Goal: Task Accomplishment & Management: Manage account settings

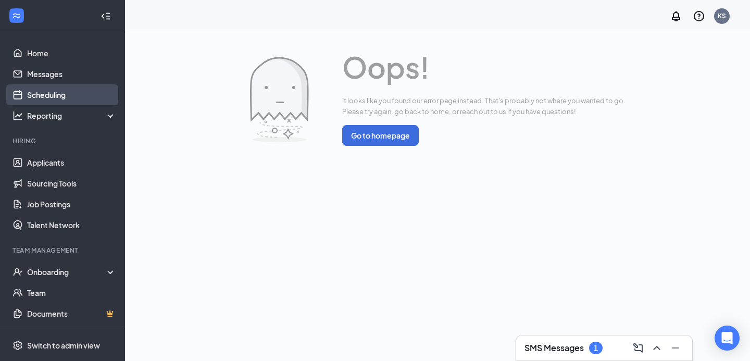
click at [46, 98] on link "Scheduling" at bounding box center [71, 94] width 89 height 21
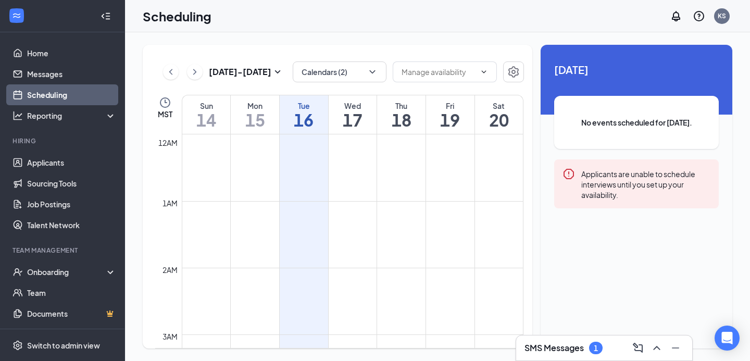
scroll to position [512, 0]
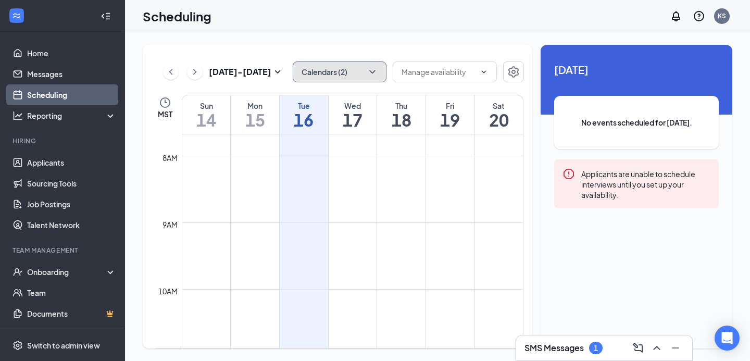
click at [367, 69] on icon "ChevronDown" at bounding box center [372, 72] width 10 height 10
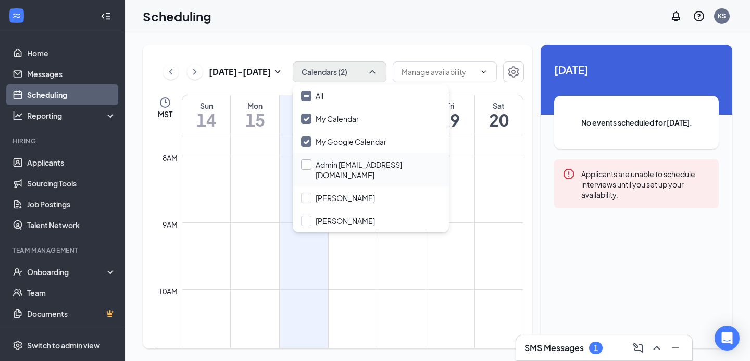
click at [309, 165] on input "Admin [EMAIL_ADDRESS][DOMAIN_NAME]" at bounding box center [370, 169] width 139 height 21
checkbox input "true"
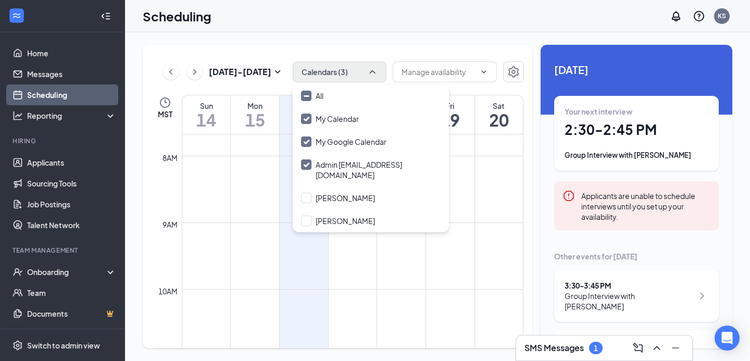
click at [450, 302] on td at bounding box center [352, 297] width 341 height 17
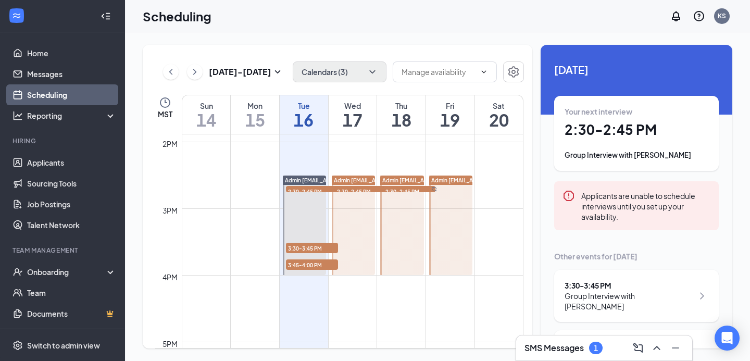
scroll to position [941, 0]
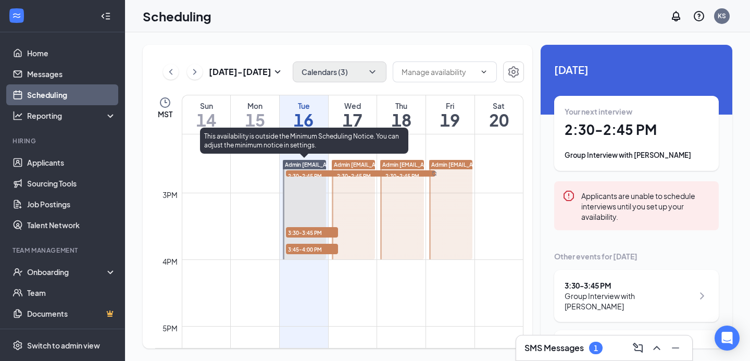
click at [303, 254] on div "3:45-4:00 PM 1" at bounding box center [312, 249] width 54 height 12
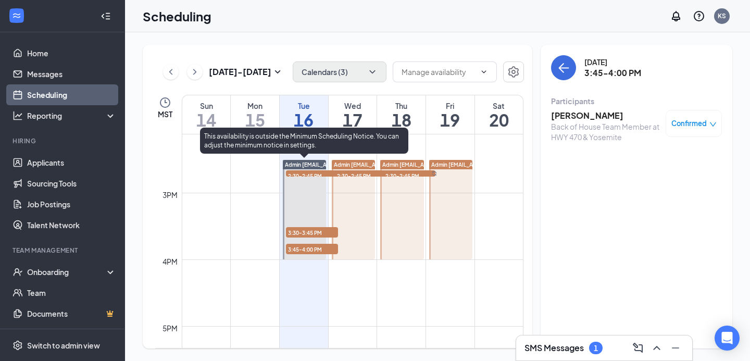
click at [303, 238] on div at bounding box center [304, 209] width 43 height 99
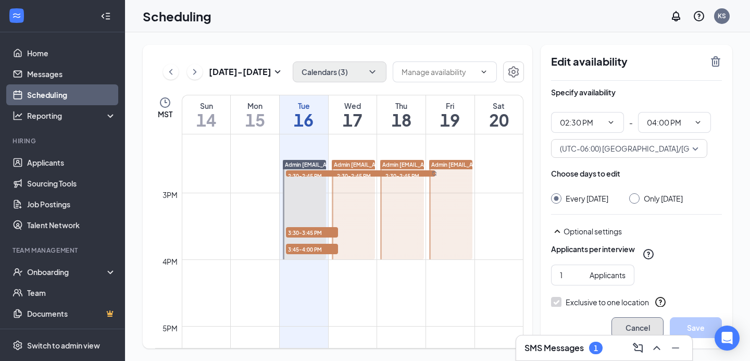
click at [644, 323] on button "Cancel" at bounding box center [637, 327] width 52 height 21
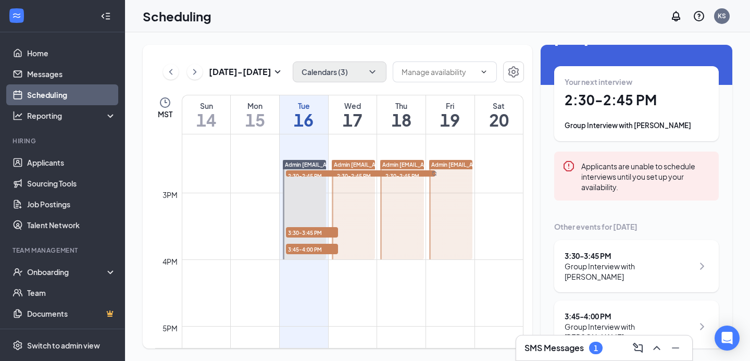
scroll to position [29, 0]
click at [627, 312] on div "3:45 - 4:00 PM" at bounding box center [628, 317] width 129 height 10
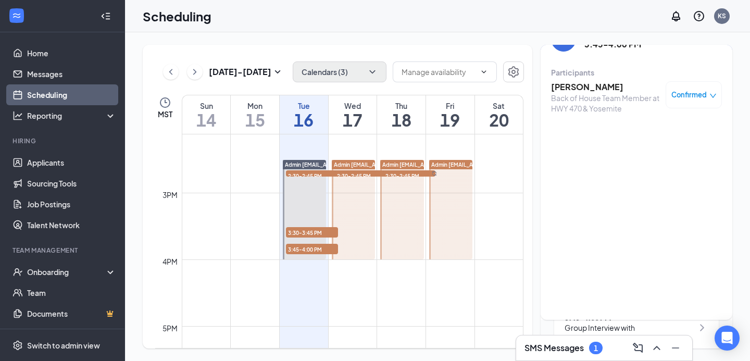
click at [348, 171] on span "2:30-2:45 PM" at bounding box center [361, 175] width 52 height 10
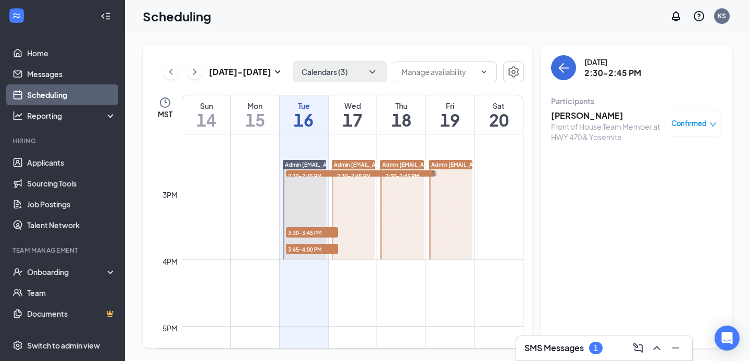
click at [398, 170] on div "2:30-2:45 PM 1" at bounding box center [409, 173] width 54 height 8
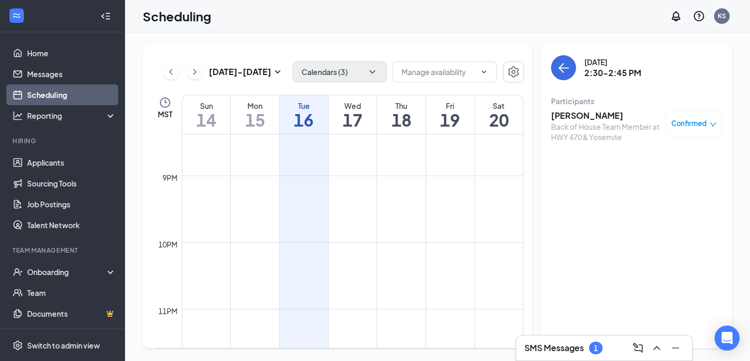
scroll to position [1386, 0]
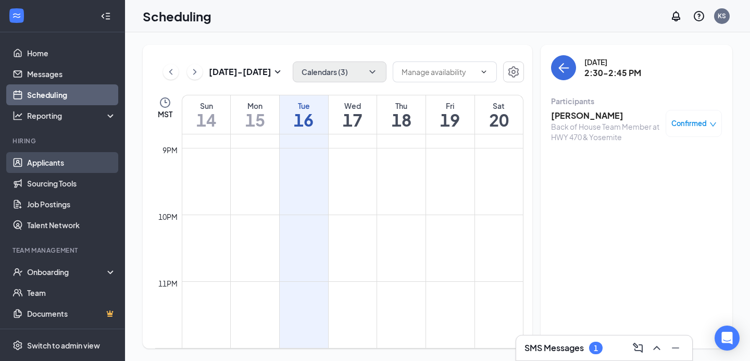
click at [46, 168] on link "Applicants" at bounding box center [71, 162] width 89 height 21
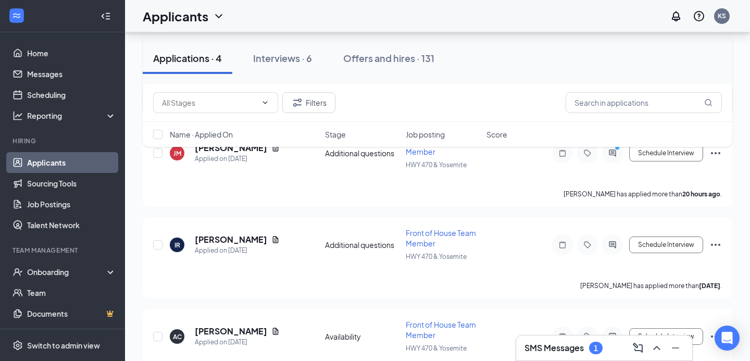
scroll to position [256, 0]
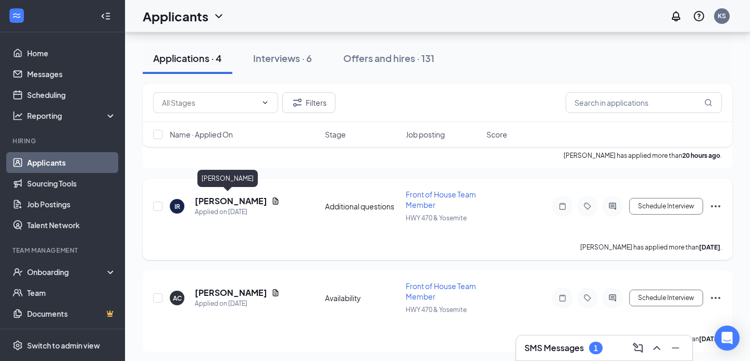
click at [225, 199] on h5 "[PERSON_NAME]" at bounding box center [231, 200] width 72 height 11
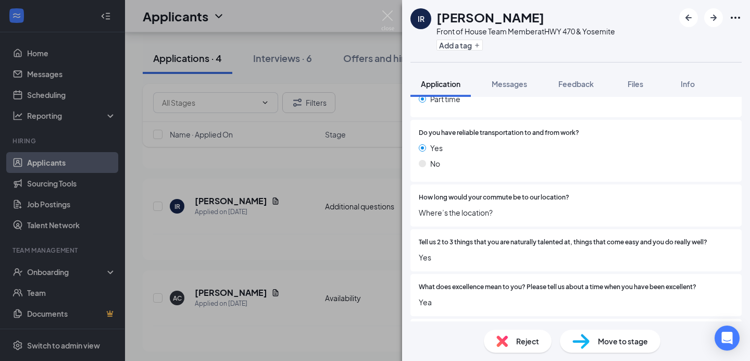
scroll to position [1121, 0]
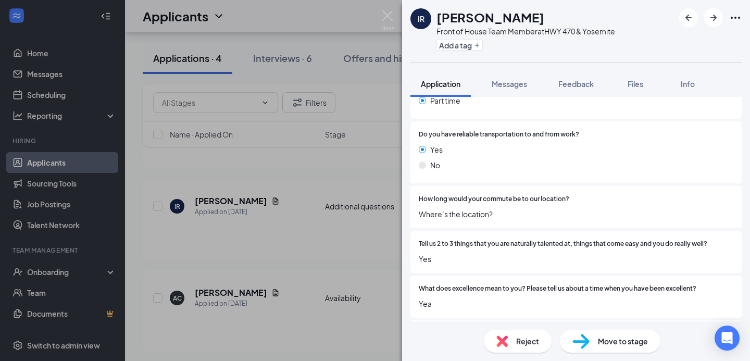
click at [507, 339] on img at bounding box center [501, 340] width 11 height 11
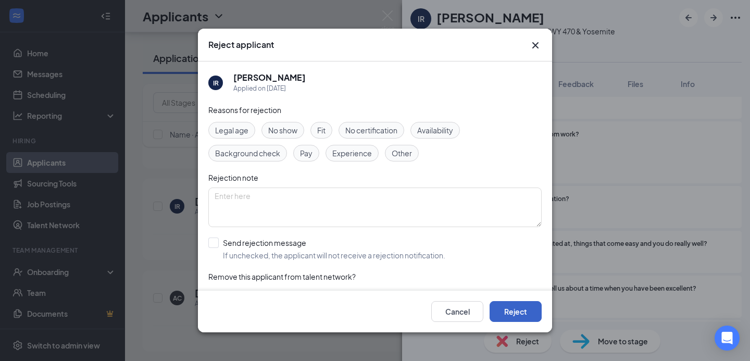
click at [512, 312] on button "Reject" at bounding box center [515, 311] width 52 height 21
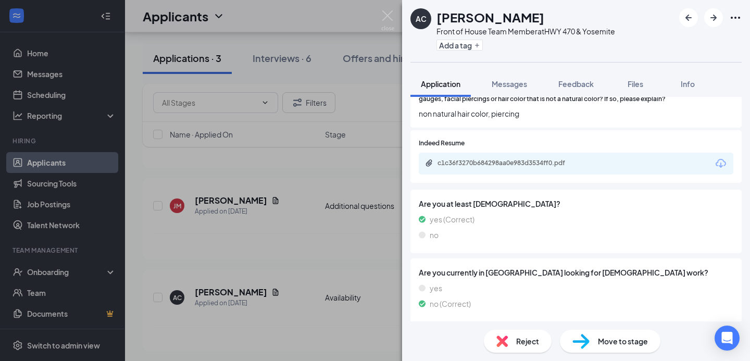
scroll to position [377, 0]
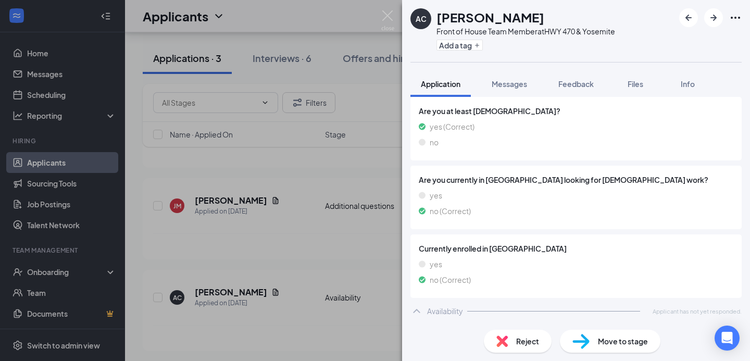
click at [512, 341] on div "Reject" at bounding box center [518, 340] width 68 height 23
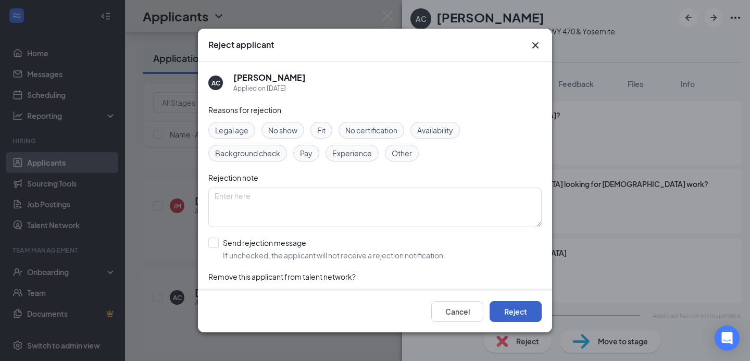
click at [501, 303] on button "Reject" at bounding box center [515, 311] width 52 height 21
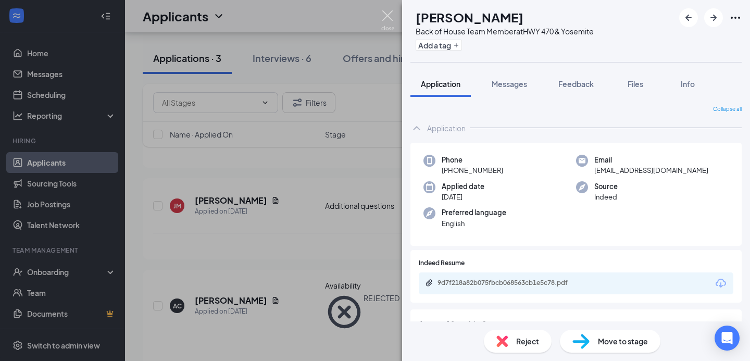
click at [389, 15] on img at bounding box center [387, 20] width 13 height 20
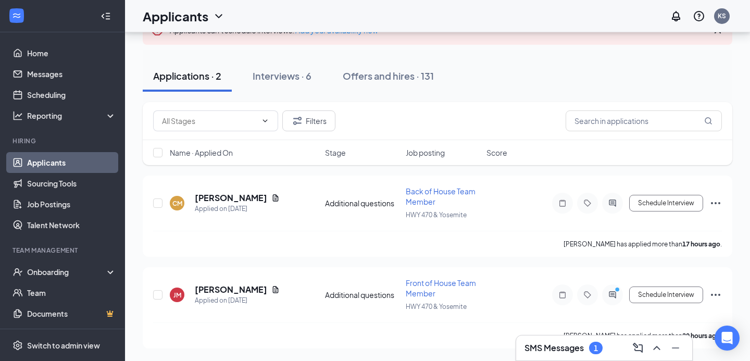
scroll to position [74, 0]
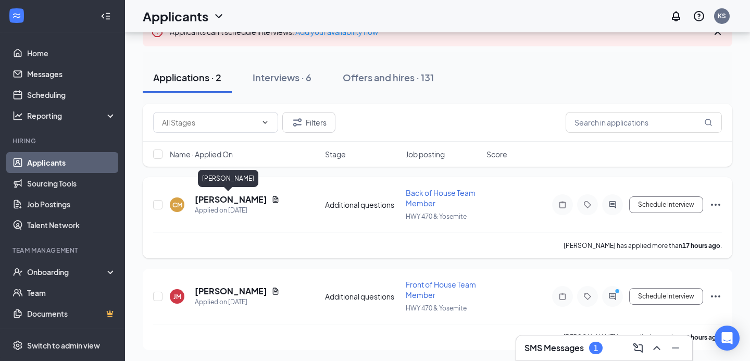
click at [227, 200] on h5 "[PERSON_NAME]" at bounding box center [231, 199] width 72 height 11
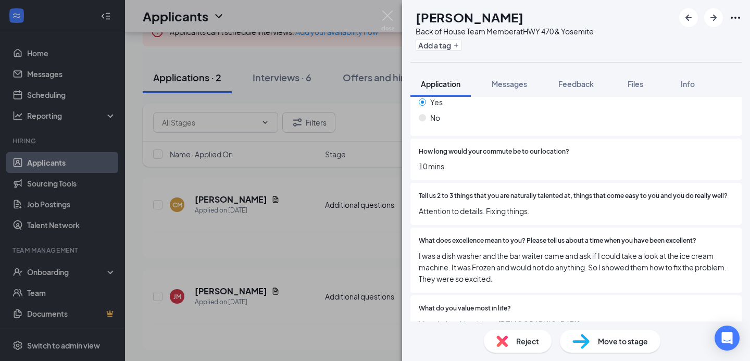
scroll to position [930, 0]
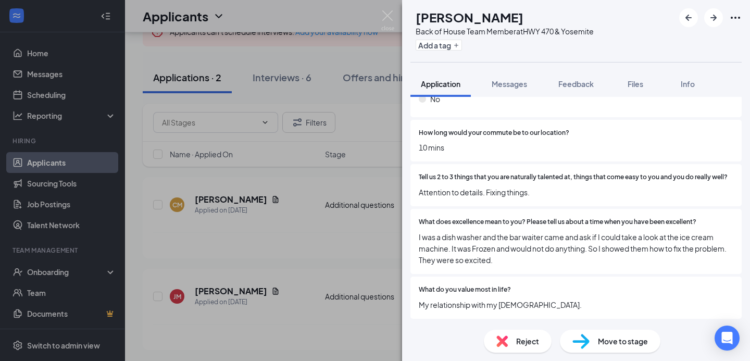
click at [603, 341] on span "Move to stage" at bounding box center [623, 340] width 50 height 11
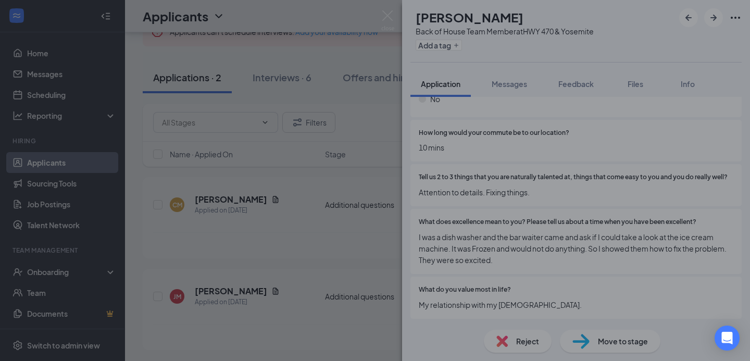
scroll to position [925, 0]
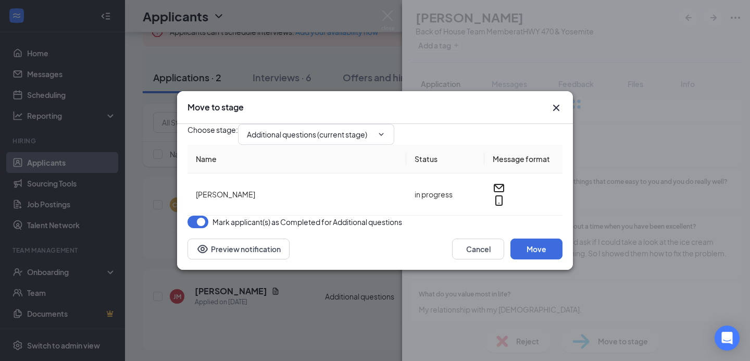
type input "Review Stage (next stage)"
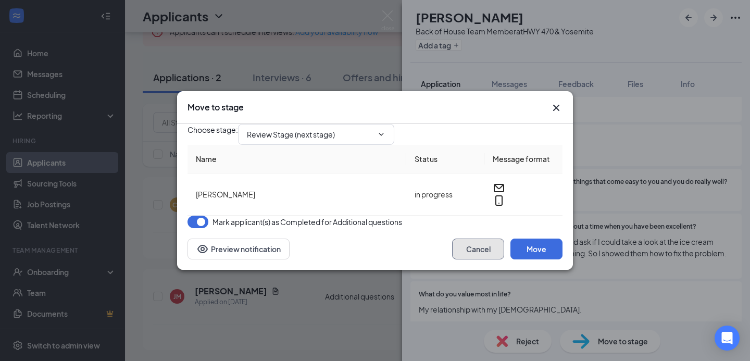
click at [473, 259] on button "Cancel" at bounding box center [478, 248] width 52 height 21
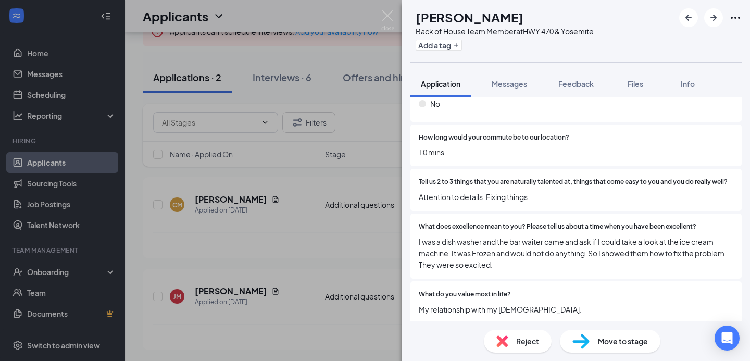
click at [518, 340] on span "Reject" at bounding box center [527, 340] width 23 height 11
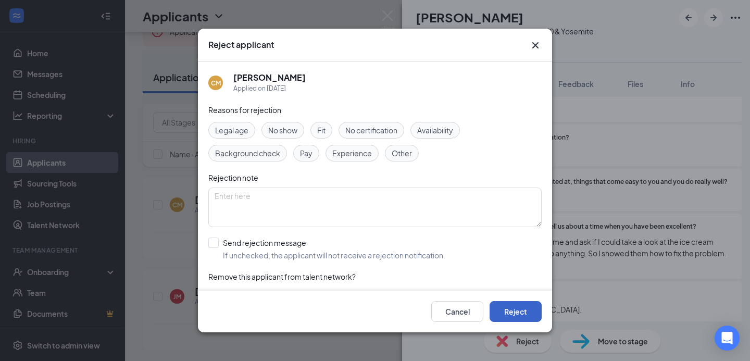
click at [513, 311] on button "Reject" at bounding box center [515, 311] width 52 height 21
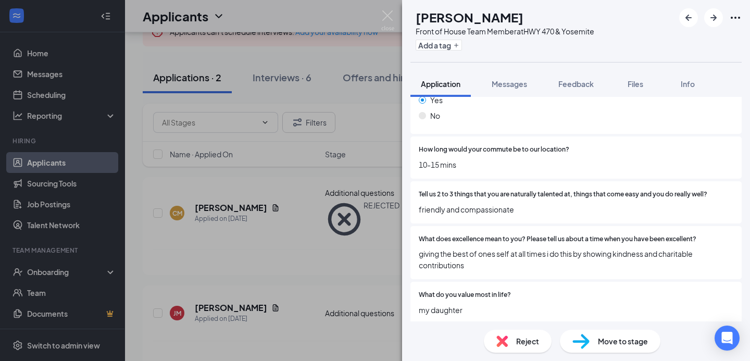
scroll to position [1165, 0]
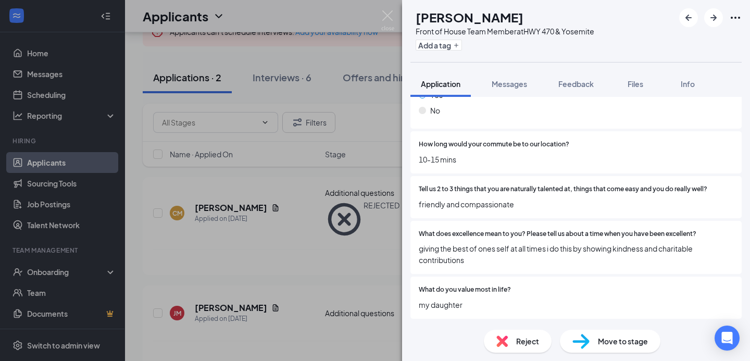
click at [521, 340] on span "Reject" at bounding box center [527, 340] width 23 height 11
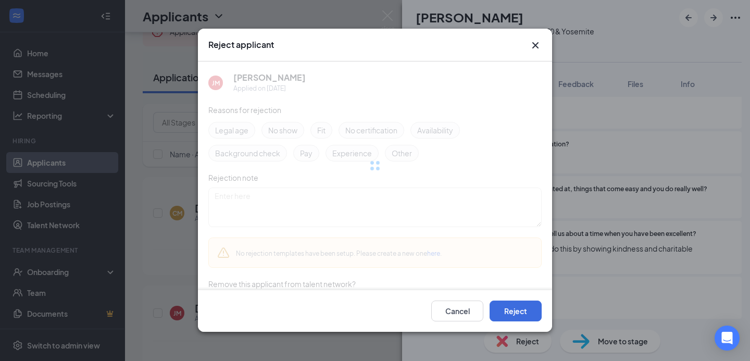
scroll to position [1161, 0]
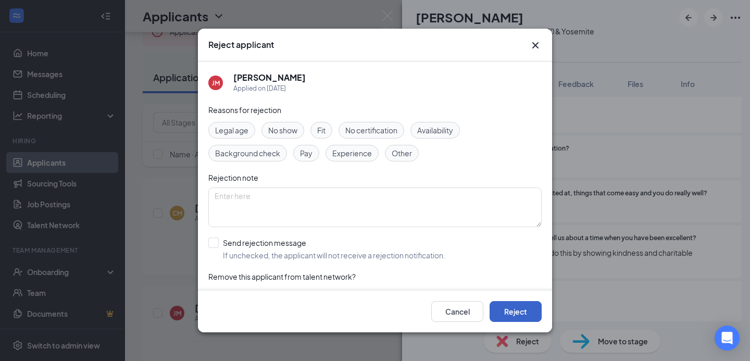
click at [518, 310] on button "Reject" at bounding box center [515, 311] width 52 height 21
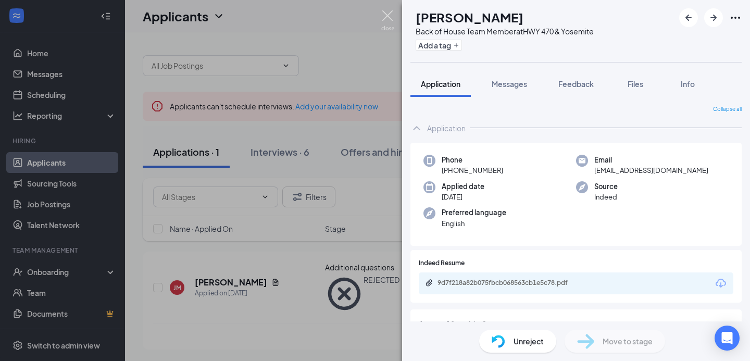
click at [389, 16] on img at bounding box center [387, 20] width 13 height 20
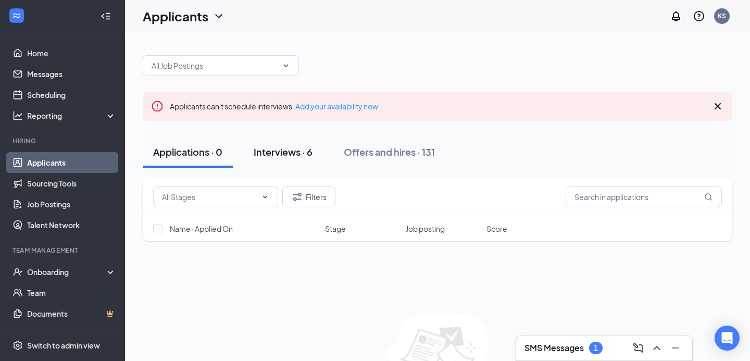
click at [265, 155] on div "Interviews · 6" at bounding box center [282, 151] width 59 height 13
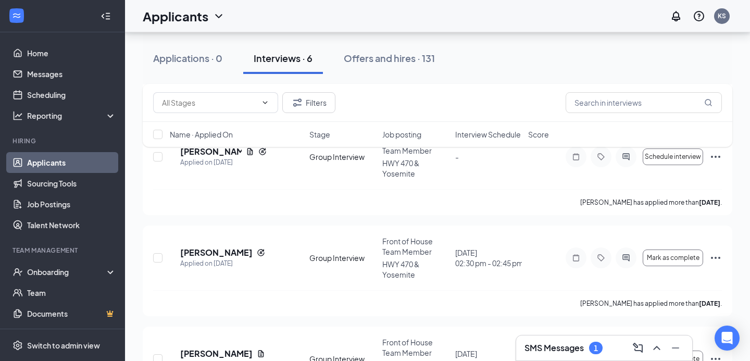
scroll to position [427, 0]
